Goal: Information Seeking & Learning: Learn about a topic

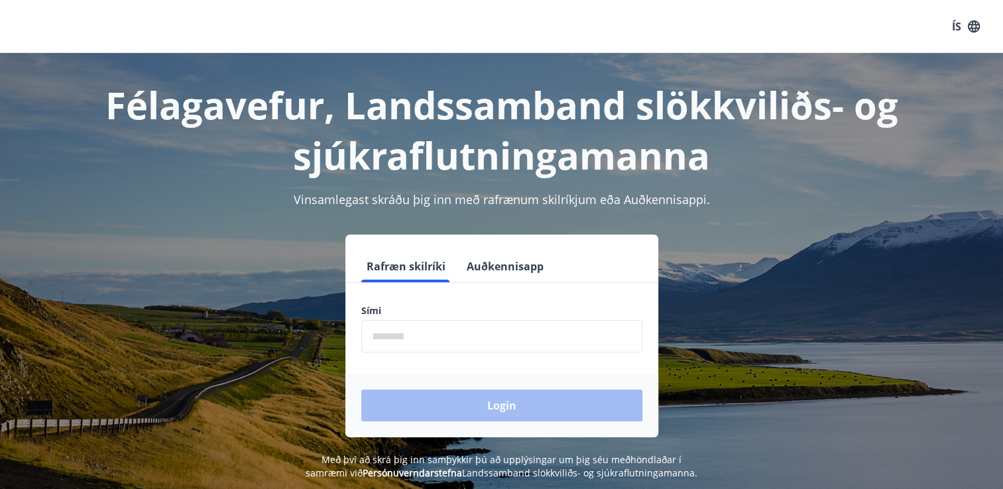
click at [518, 322] on input "phone" at bounding box center [501, 336] width 281 height 32
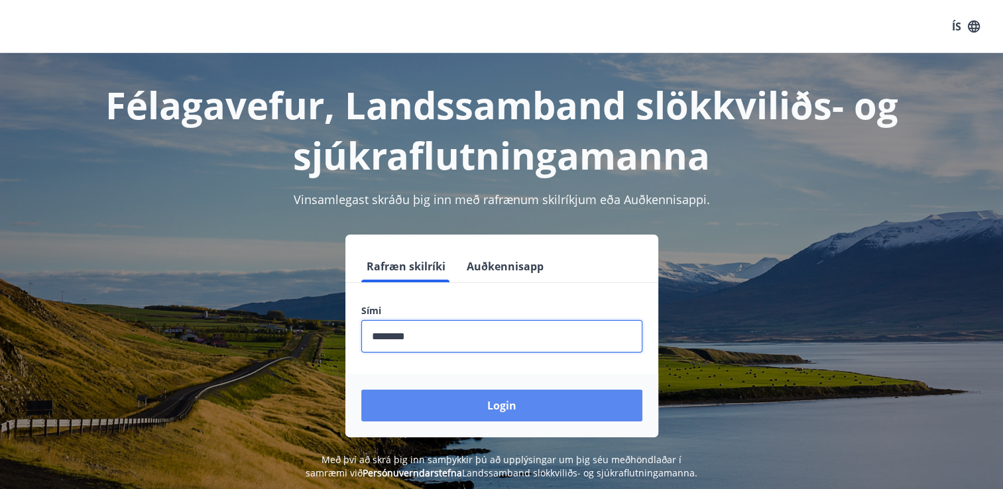
type input "********"
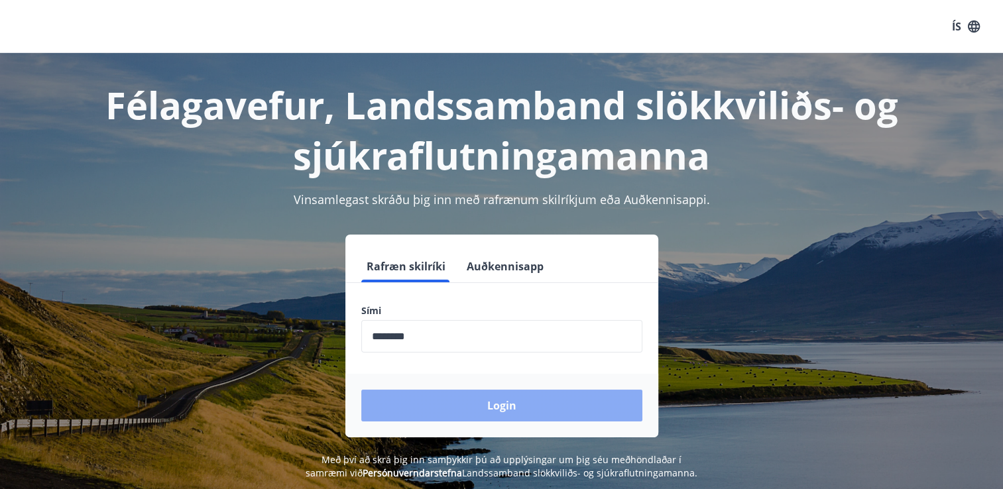
click at [501, 399] on button "Login" at bounding box center [501, 406] width 281 height 32
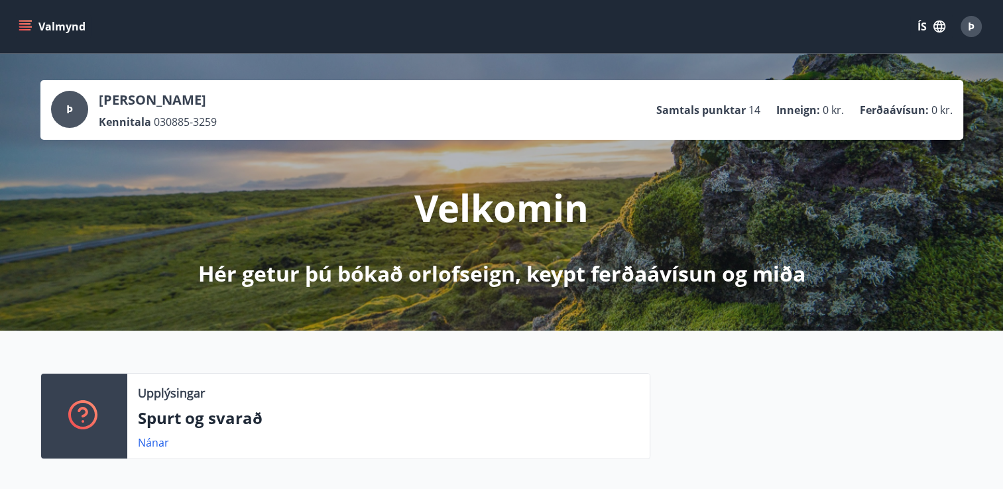
click at [30, 28] on icon "menu" at bounding box center [25, 26] width 13 height 13
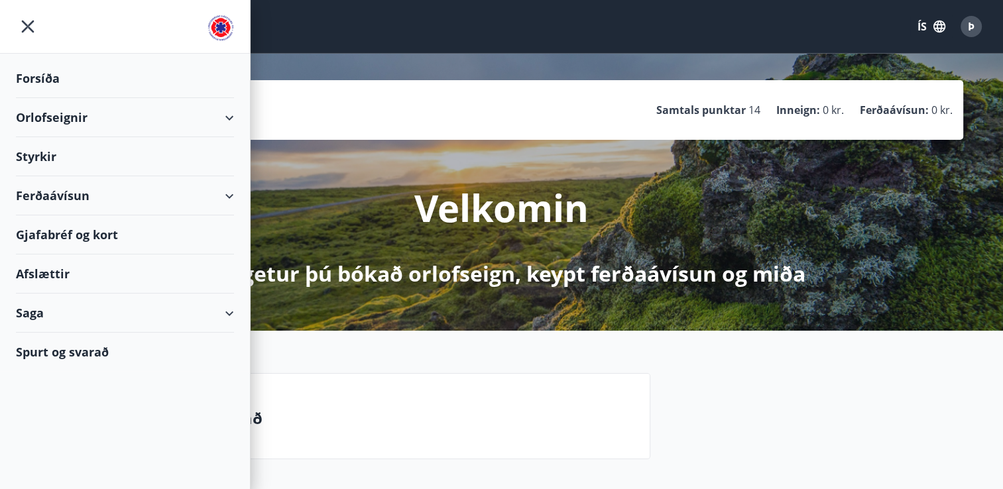
click at [148, 245] on div "Gjafabréf og kort" at bounding box center [125, 234] width 218 height 39
click at [125, 199] on div "Ferðaávísun" at bounding box center [125, 195] width 218 height 39
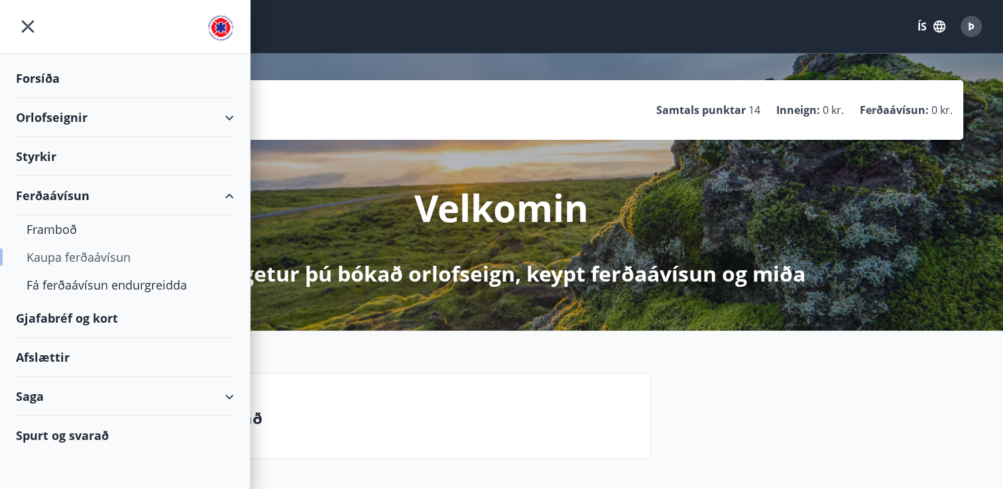
click at [61, 256] on div "Kaupa ferðaávísun" at bounding box center [125, 257] width 197 height 28
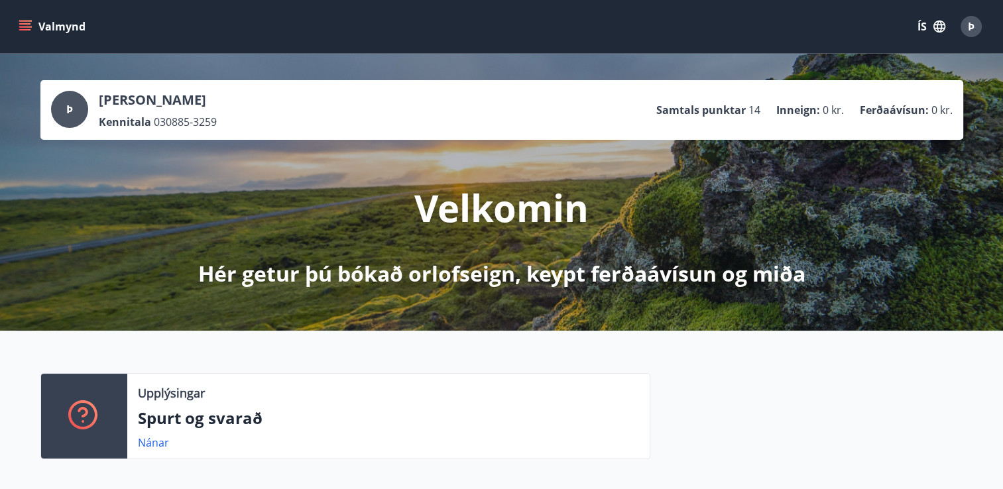
click at [25, 34] on button "Valmynd" at bounding box center [53, 27] width 75 height 24
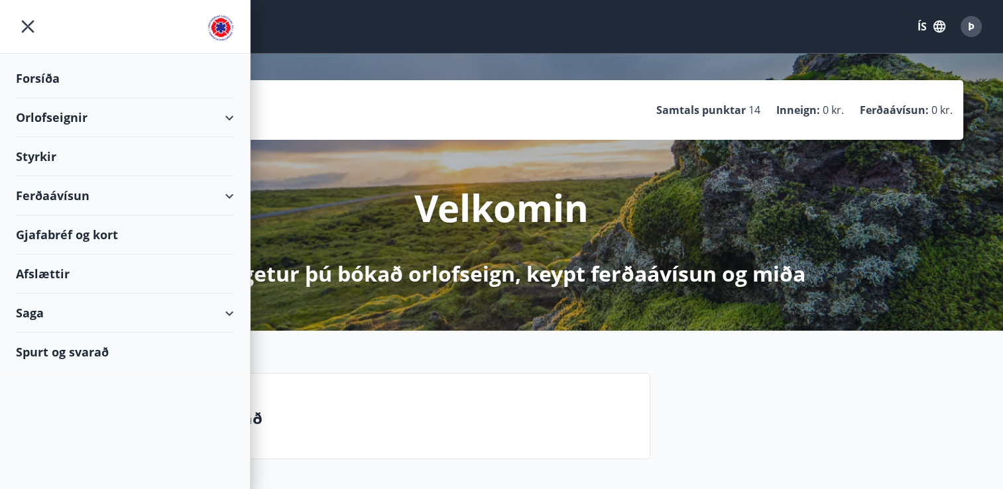
click at [212, 201] on div "Ferðaávísun" at bounding box center [125, 195] width 218 height 39
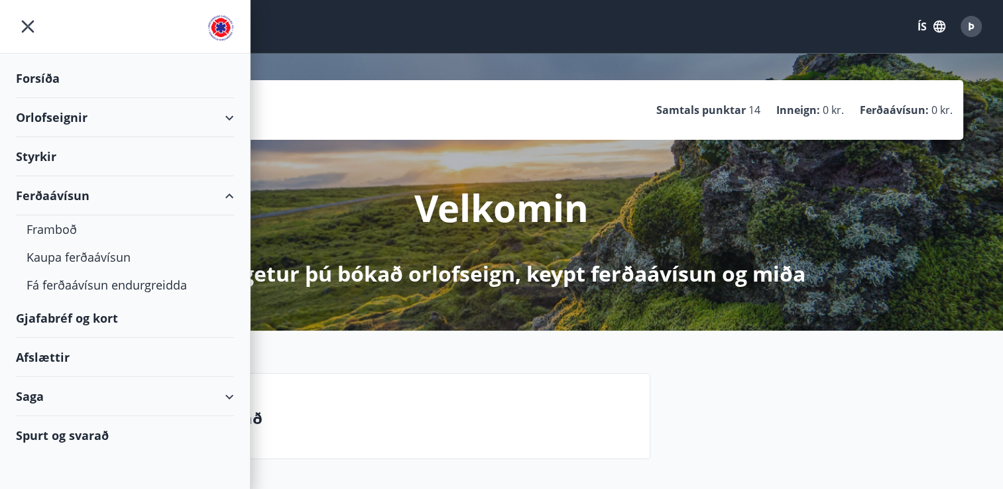
click at [193, 314] on div "Gjafabréf og kort" at bounding box center [125, 318] width 218 height 39
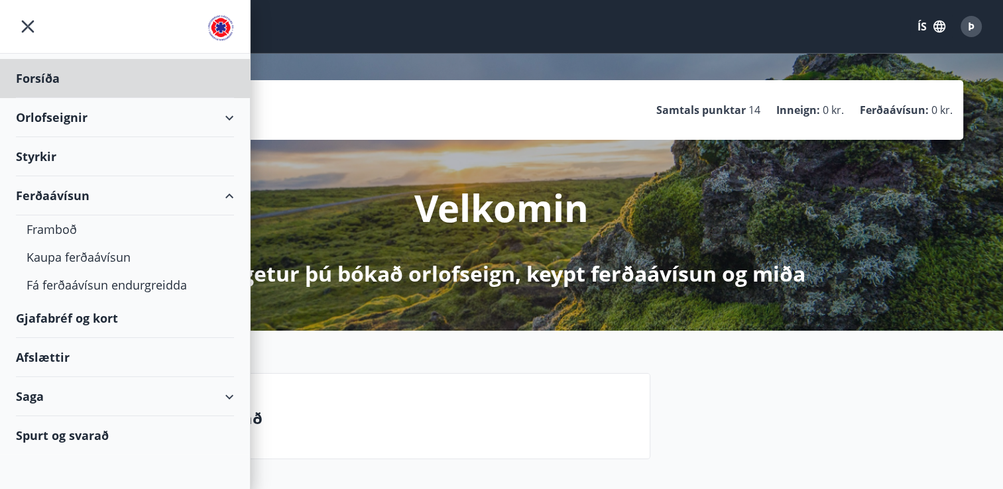
click at [131, 98] on div "Styrkir" at bounding box center [125, 78] width 218 height 39
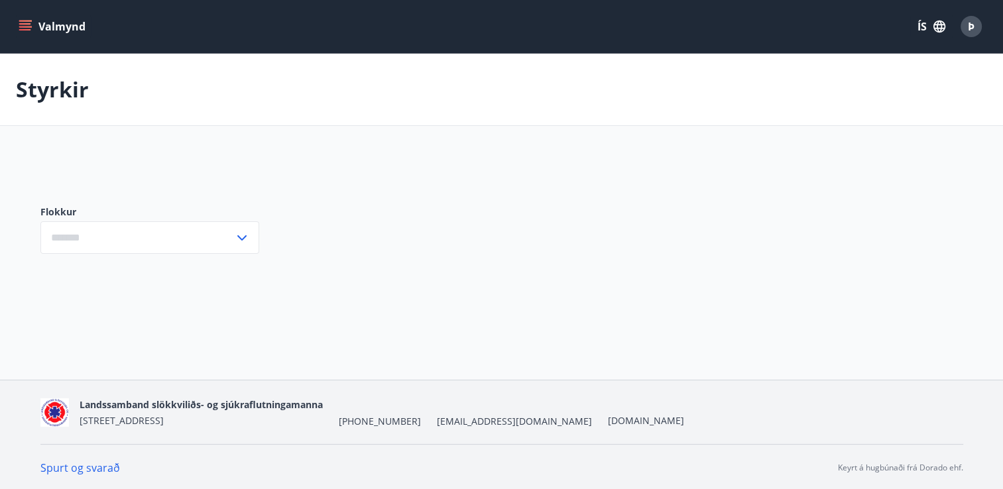
type input "***"
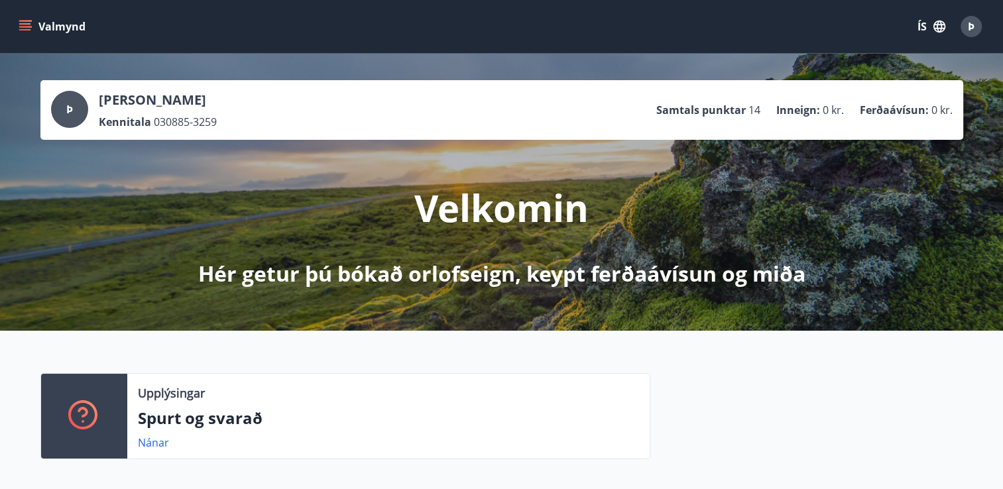
click at [32, 25] on button "Valmynd" at bounding box center [53, 27] width 75 height 24
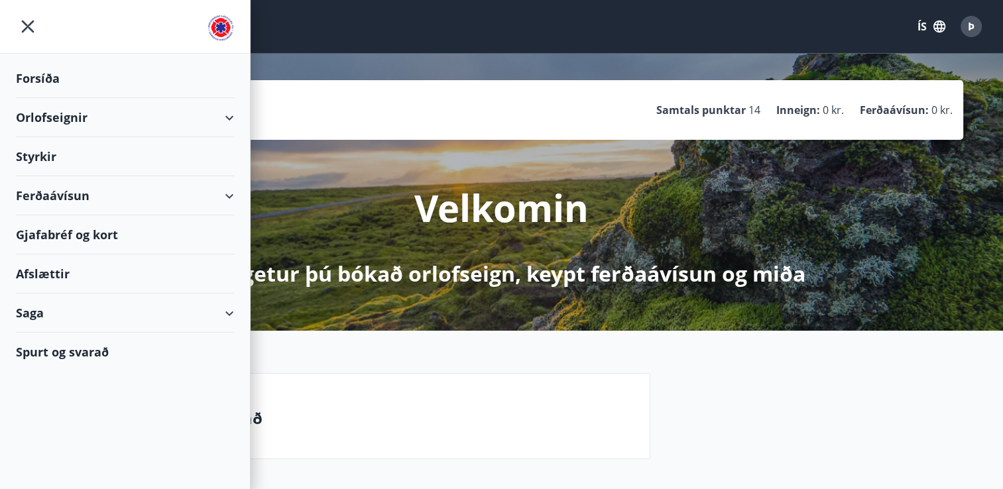
click at [96, 273] on div "Afslættir" at bounding box center [125, 273] width 218 height 39
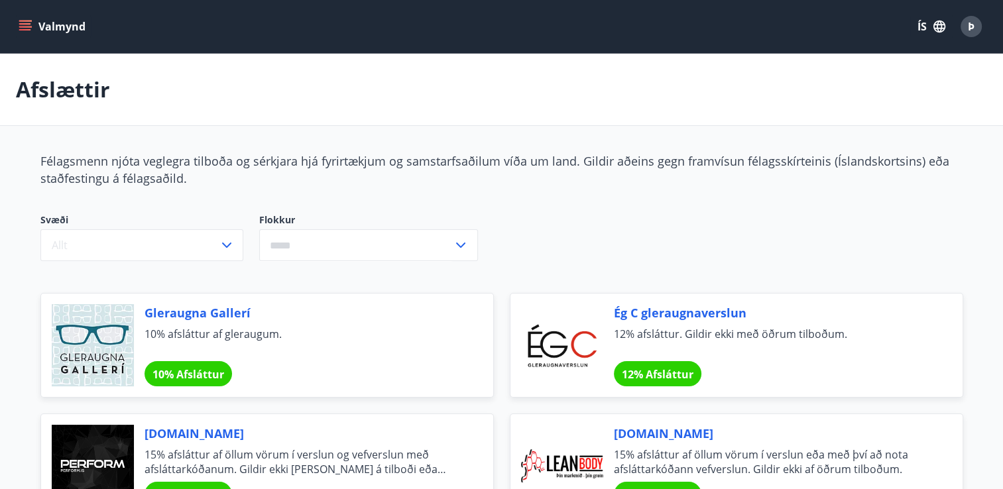
click at [295, 255] on input "text" at bounding box center [355, 245] width 193 height 32
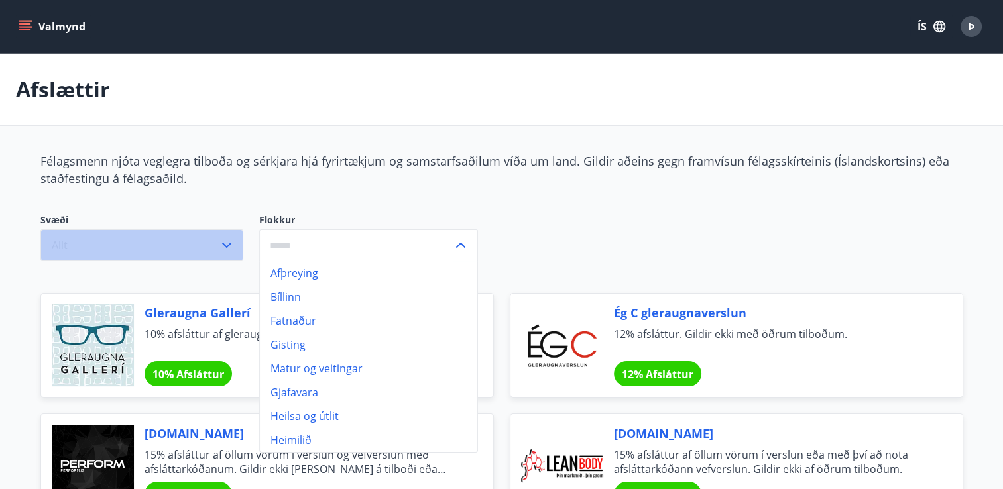
click at [180, 239] on button "Allt" at bounding box center [141, 245] width 203 height 32
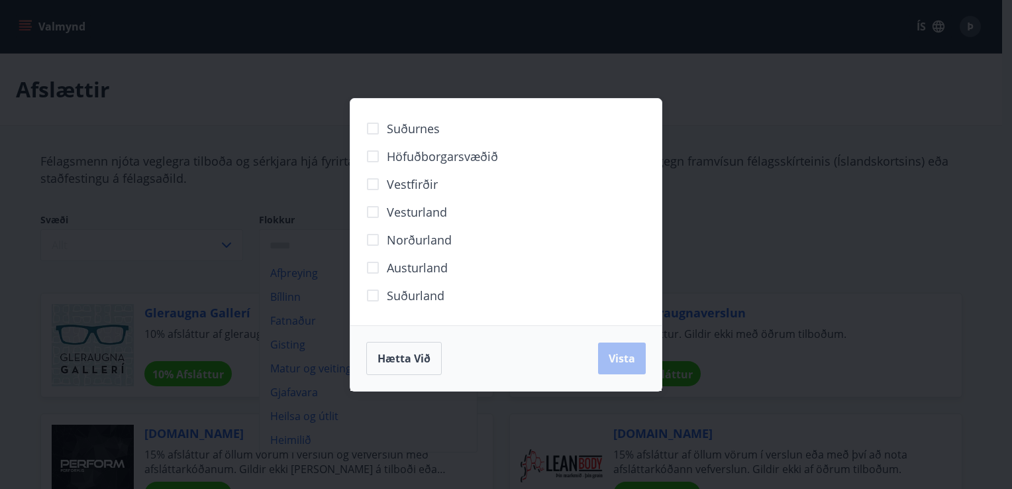
click at [428, 151] on span "Höfuðborgarsvæðið" at bounding box center [442, 156] width 111 height 17
click at [618, 351] on span "Vista" at bounding box center [622, 358] width 27 height 15
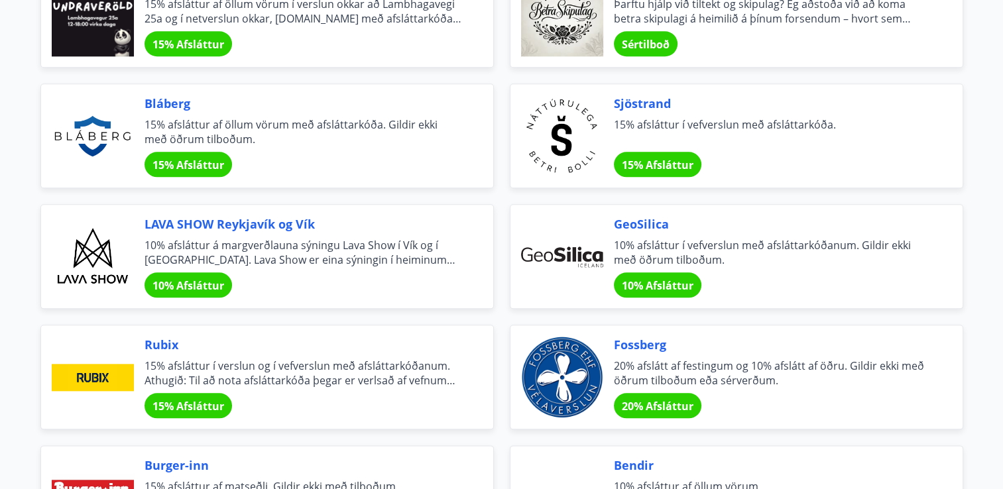
scroll to position [1454, 0]
